Goal: Navigation & Orientation: Find specific page/section

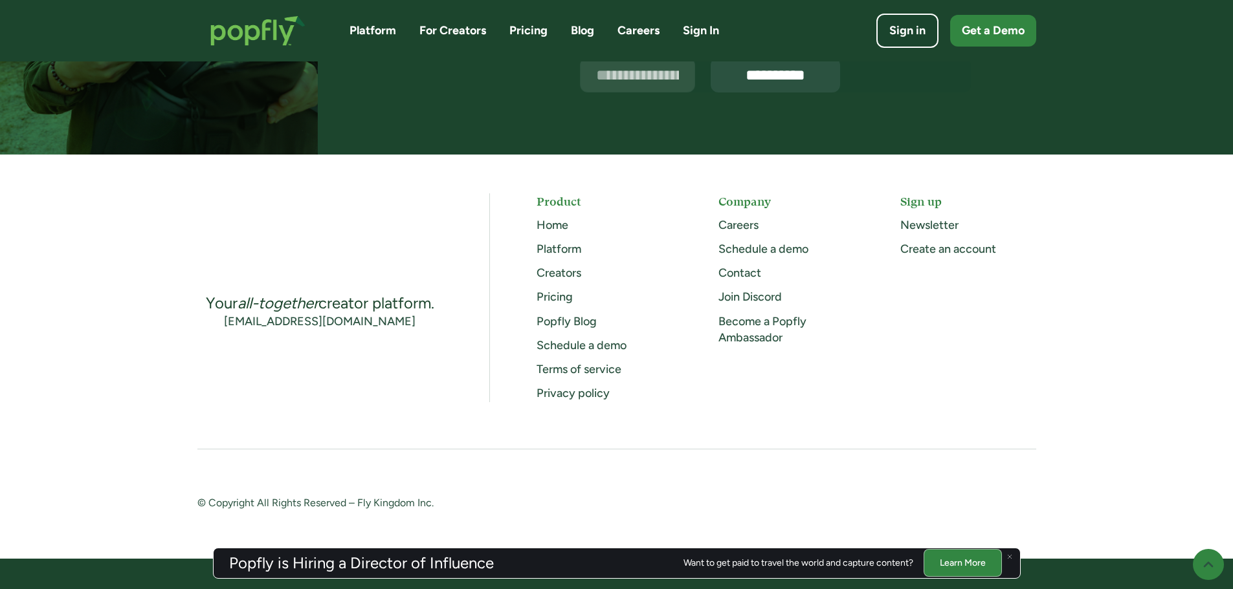
scroll to position [3332, 0]
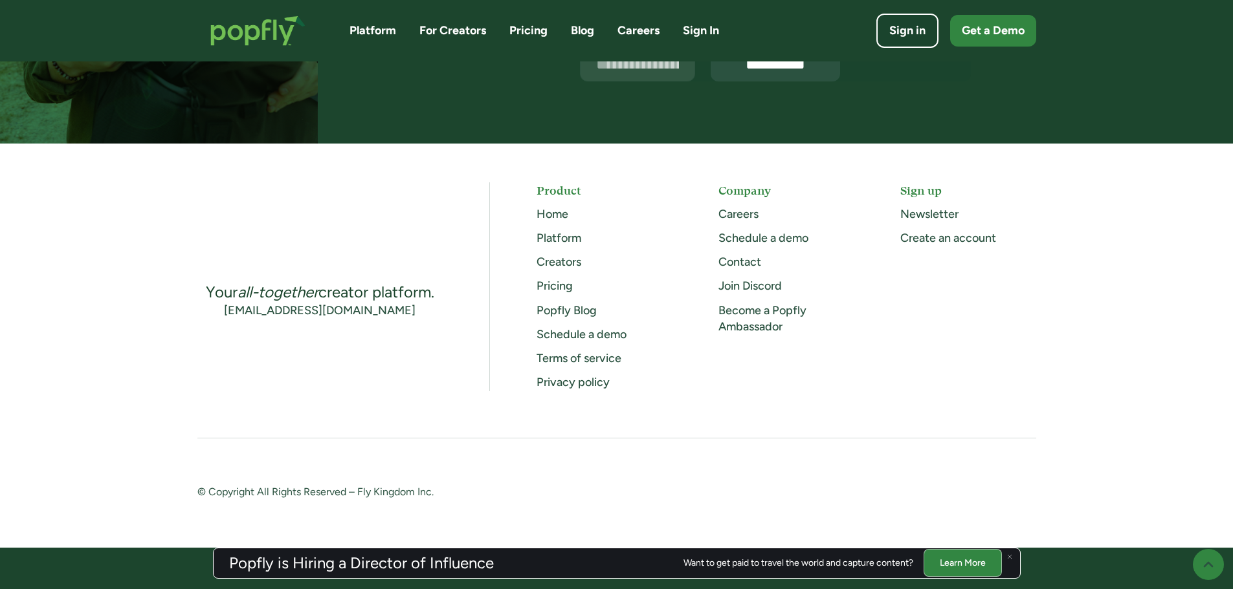
click at [742, 263] on link "Contact" at bounding box center [739, 262] width 43 height 14
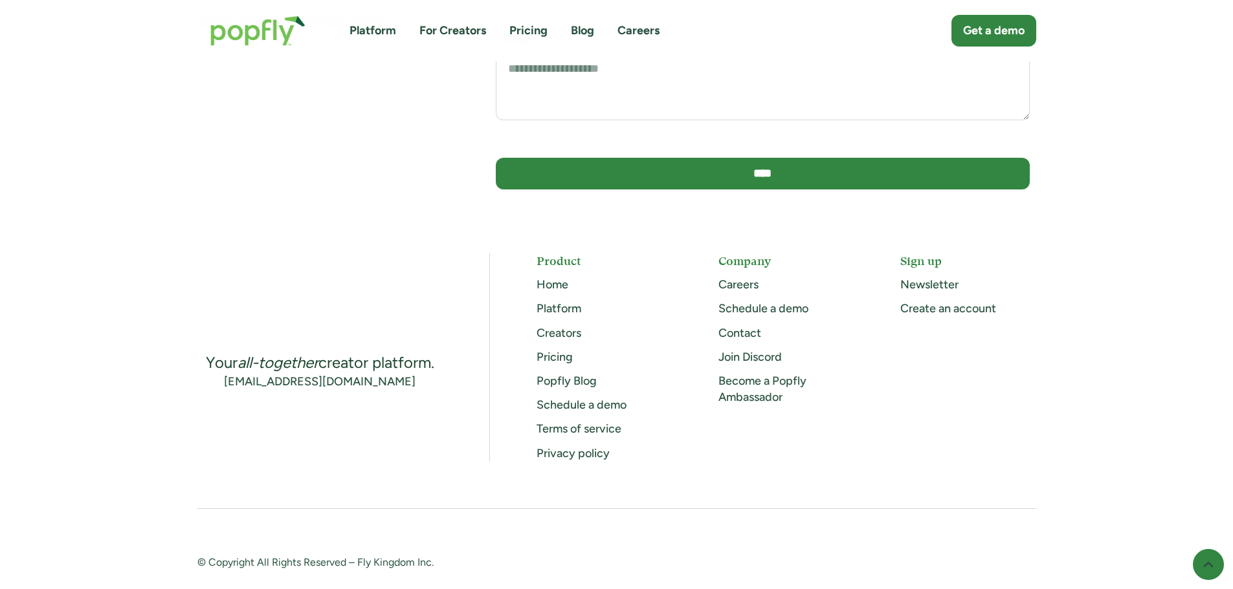
scroll to position [206, 0]
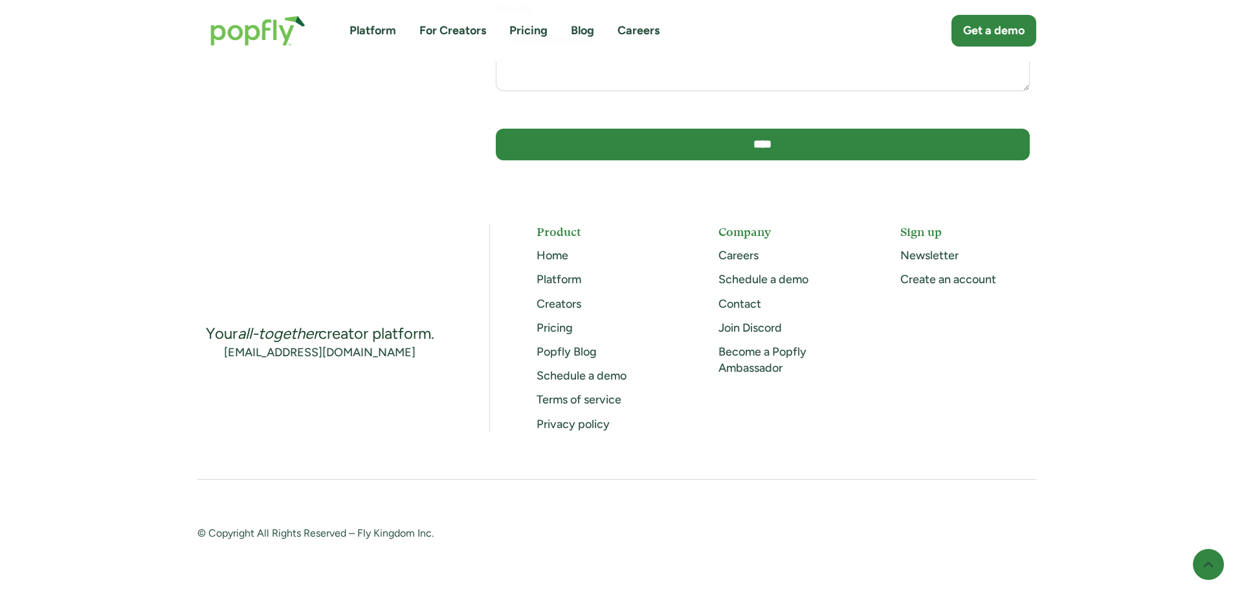
click at [756, 261] on link "Careers" at bounding box center [738, 255] width 40 height 14
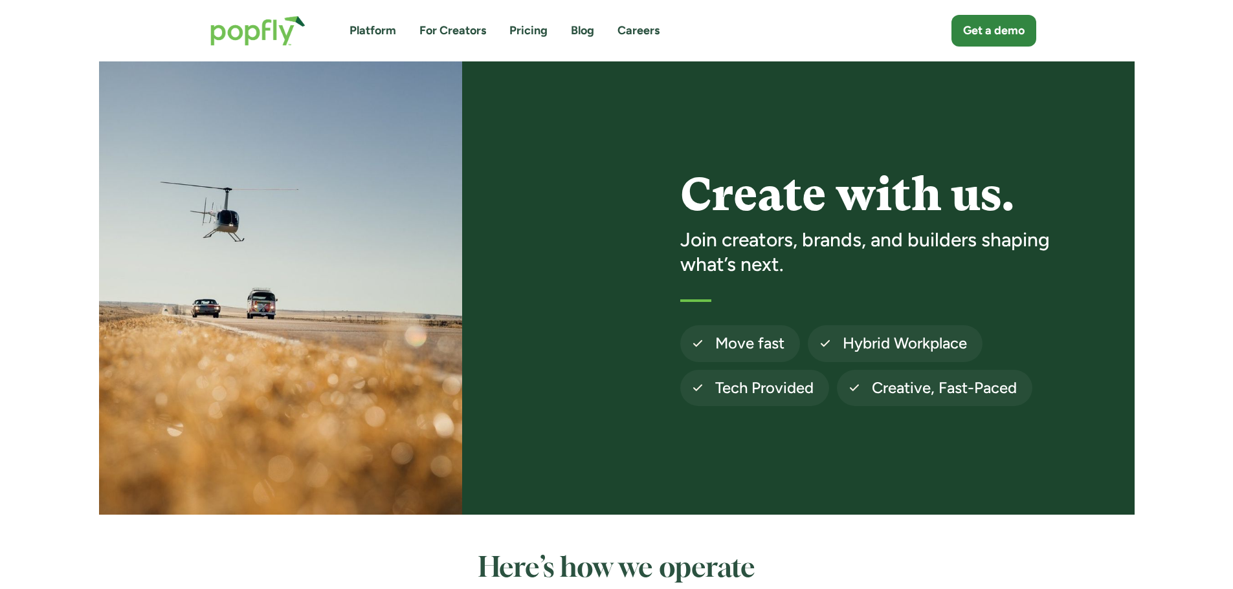
click at [382, 32] on link "Platform" at bounding box center [372, 31] width 47 height 16
